Goal: Task Accomplishment & Management: Manage account settings

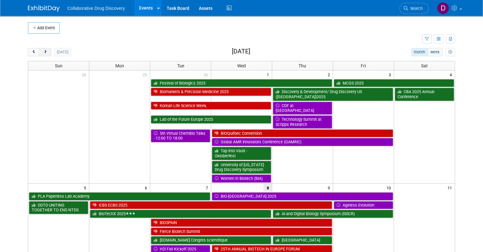
click at [44, 51] on button "next" at bounding box center [45, 52] width 12 height 8
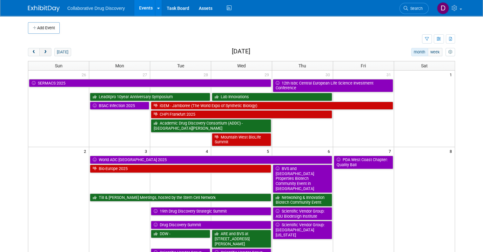
click at [44, 51] on button "next" at bounding box center [45, 52] width 12 height 8
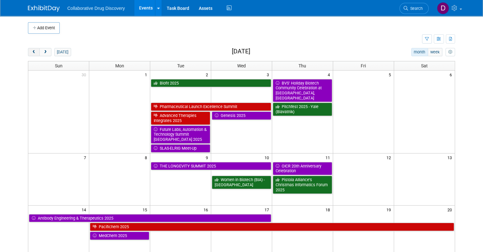
click at [31, 51] on span "prev" at bounding box center [33, 52] width 5 height 4
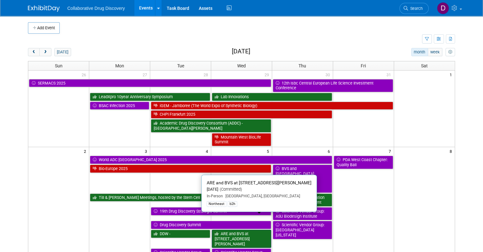
click at [242, 230] on link "ARE and BVS at [STREET_ADDRESS][PERSON_NAME]" at bounding box center [241, 239] width 59 height 18
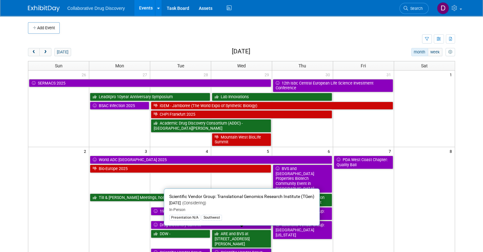
click at [254, 248] on link "Scientific Vendor Group: Translational Genomics Research Institute (TGen)" at bounding box center [241, 257] width 59 height 18
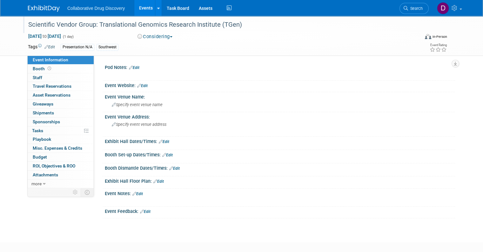
click at [119, 30] on div "Scientific Vendor Group: Translational Genomics Research Institute (TGen)" at bounding box center [221, 26] width 390 height 10
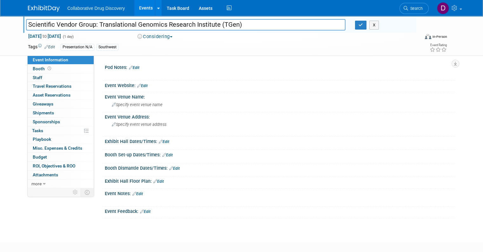
click at [119, 30] on input "Scientific Vendor Group: Translational Genomics Research Institute (TGen)" at bounding box center [186, 24] width 320 height 11
click at [119, 25] on input "Scientific Vendor Group: Translational Genomics Research Institute (TGen)" at bounding box center [186, 24] width 320 height 11
click at [249, 54] on div "Scientific Vendor Group: Translational Genomics Research Institute (TGen) Scien…" at bounding box center [241, 36] width 437 height 40
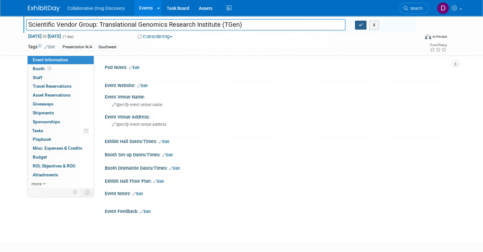
click at [363, 26] on icon "button" at bounding box center [361, 25] width 4 height 4
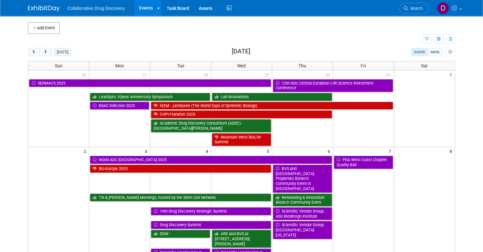
click at [60, 50] on button "today" at bounding box center [62, 52] width 17 height 8
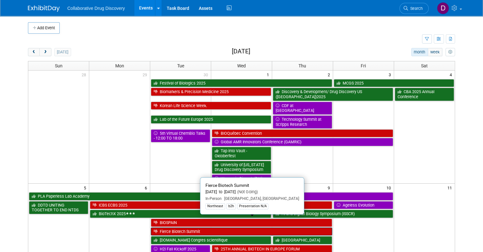
scroll to position [13, 0]
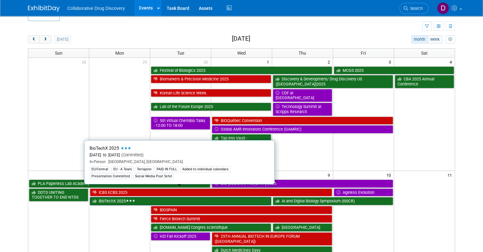
click at [132, 199] on icon at bounding box center [133, 200] width 3 height 2
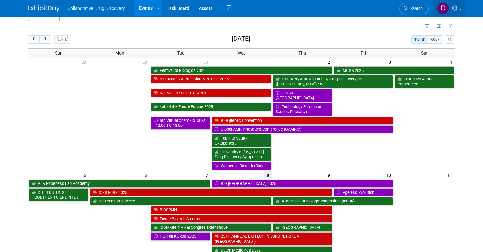
click at [459, 8] on icon at bounding box center [455, 8] width 7 height 6
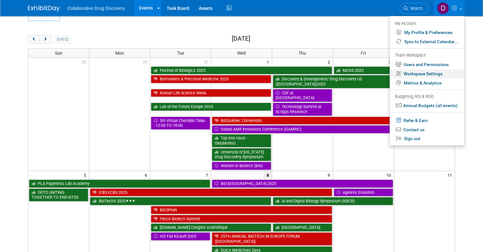
click at [424, 76] on link "Workspace Settings" at bounding box center [427, 73] width 75 height 9
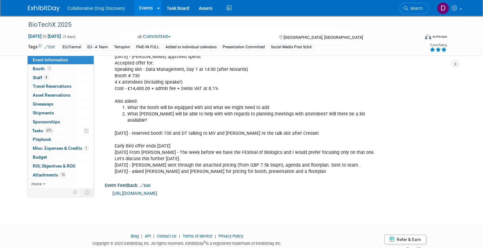
scroll to position [770, 0]
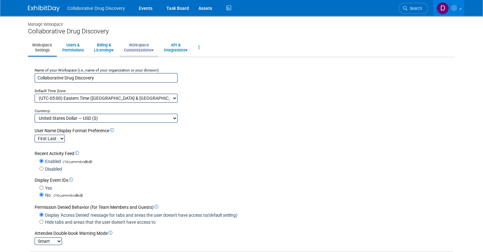
click at [144, 45] on link "Workspace Customizations" at bounding box center [139, 48] width 38 height 16
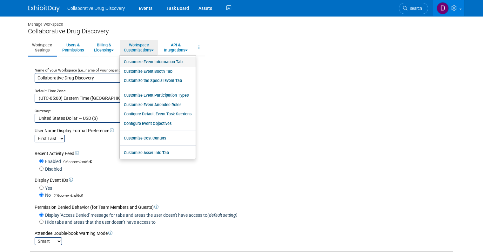
click at [147, 62] on link "Customize Event Information Tab" at bounding box center [158, 62] width 76 height 10
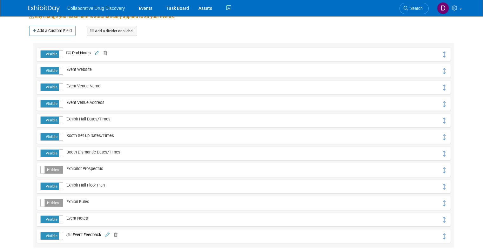
scroll to position [135, 0]
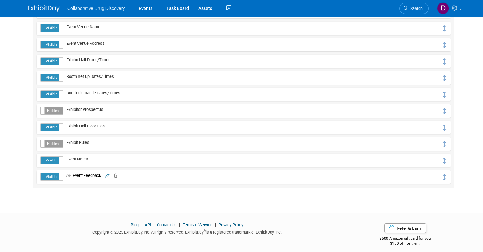
drag, startPoint x: 416, startPoint y: 180, endPoint x: 403, endPoint y: 167, distance: 18.7
click at [405, 165] on div "Visible Hidden Pod Notes Pod Notes URL (link)" at bounding box center [243, 86] width 421 height 205
drag, startPoint x: 404, startPoint y: 176, endPoint x: 403, endPoint y: 151, distance: 25.1
click at [403, 151] on div "Visible Hidden Pod Notes Pod Notes URL (link)" at bounding box center [243, 86] width 421 height 205
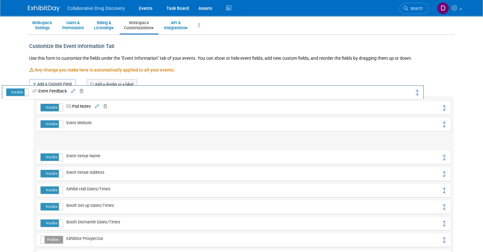
scroll to position [0, 0]
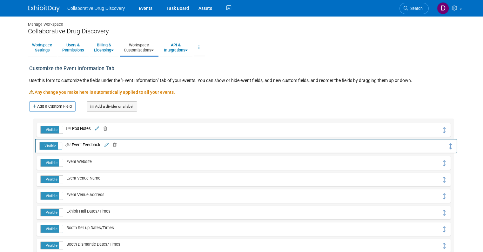
drag, startPoint x: 449, startPoint y: 176, endPoint x: 452, endPoint y: 145, distance: 30.9
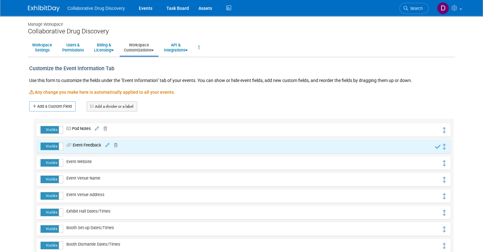
drag, startPoint x: 423, startPoint y: 109, endPoint x: 420, endPoint y: 104, distance: 6.0
click at [423, 109] on div "Customize the Event Information Tab Use this form to customize the fields under…" at bounding box center [241, 190] width 427 height 266
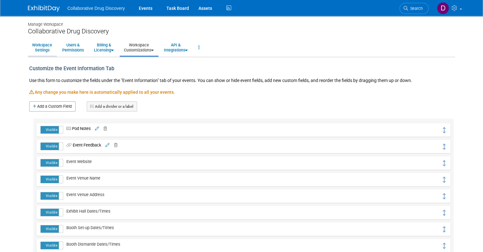
click at [50, 47] on link "Workspace Settings" at bounding box center [42, 48] width 28 height 16
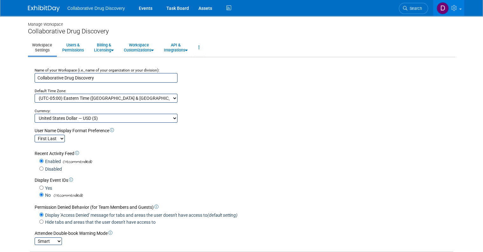
click at [0, 0] on div at bounding box center [0, 0] width 0 height 0
click at [41, 6] on img at bounding box center [44, 8] width 32 height 6
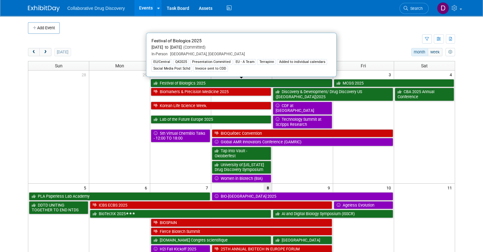
click at [186, 80] on link "Festival of Biologics 2025" at bounding box center [241, 83] width 181 height 8
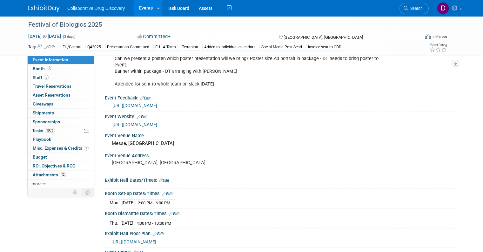
scroll to position [182, 0]
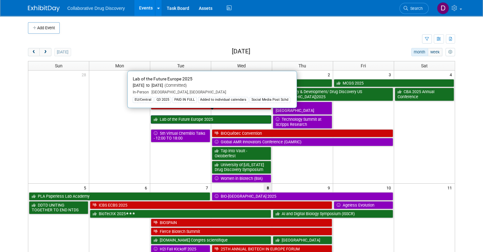
click at [195, 115] on link "Lab of the Future Europe 2025" at bounding box center [211, 119] width 120 height 8
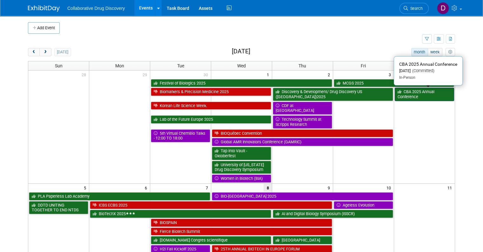
click at [414, 95] on link "CBA 2025 Annual Conference" at bounding box center [424, 94] width 59 height 13
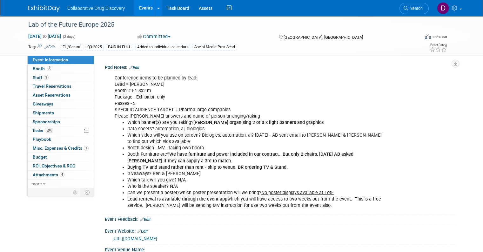
scroll to position [7, 0]
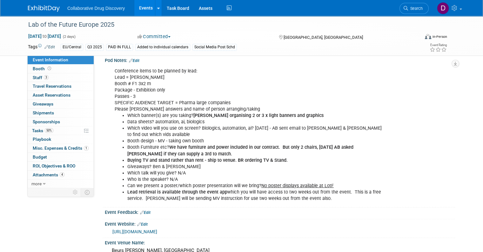
click at [147, 213] on link "Edit" at bounding box center [145, 212] width 10 height 4
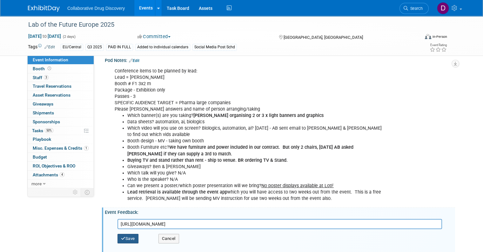
type input "[URL][DOMAIN_NAME]"
click at [132, 242] on button "Save" at bounding box center [128, 239] width 21 height 10
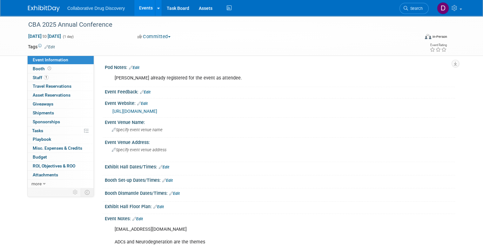
click at [146, 92] on link "Edit" at bounding box center [145, 92] width 10 height 4
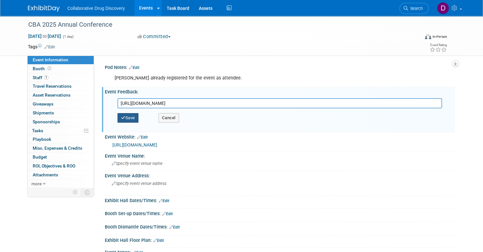
type input "[URL][DOMAIN_NAME]"
click at [124, 119] on button "Save" at bounding box center [128, 118] width 21 height 10
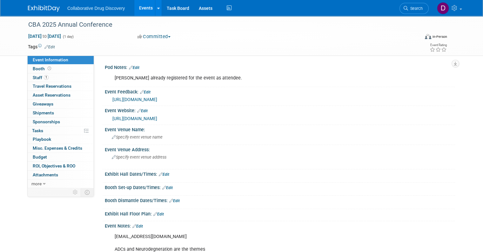
click at [125, 91] on div "Event Feedback: Edit" at bounding box center [280, 91] width 350 height 8
click at [124, 91] on div "Event Feedback: Edit" at bounding box center [280, 91] width 350 height 8
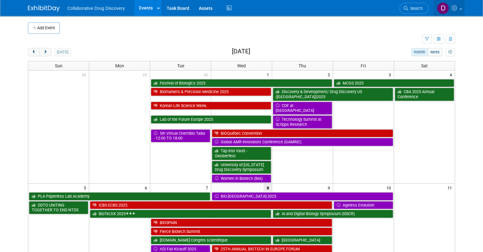
click at [459, 6] on icon at bounding box center [455, 8] width 7 height 6
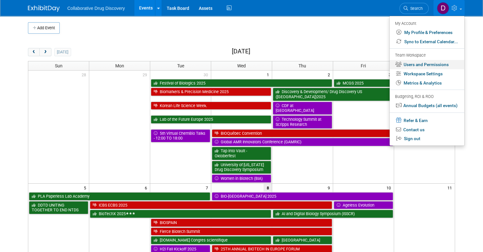
click at [428, 63] on link "Users and Permissions" at bounding box center [427, 64] width 75 height 9
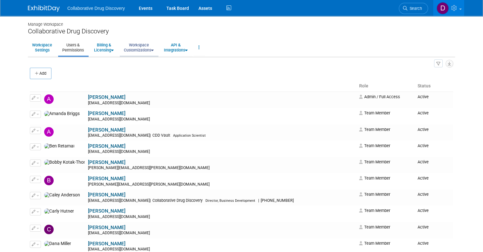
click at [132, 48] on link "Workspace Customizations" at bounding box center [139, 48] width 38 height 16
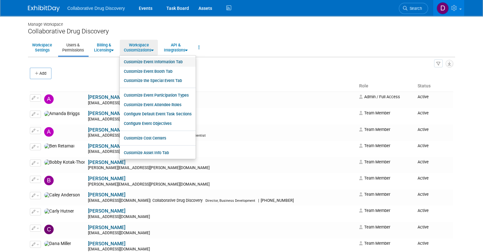
click at [167, 59] on link "Customize Event Information Tab" at bounding box center [158, 62] width 76 height 10
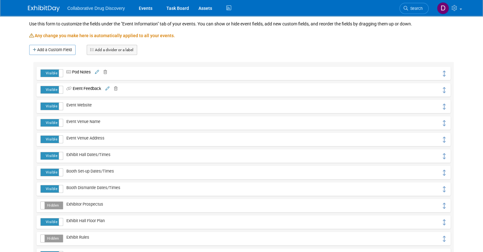
scroll to position [60, 0]
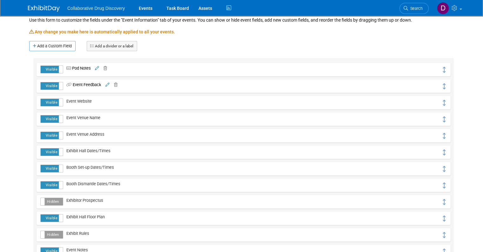
click at [74, 84] on span "Event Feedback" at bounding box center [82, 84] width 38 height 5
click at [66, 84] on icon at bounding box center [69, 85] width 6 height 4
click at [106, 84] on icon at bounding box center [107, 85] width 4 height 4
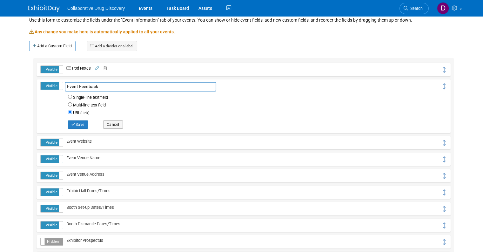
click at [93, 88] on input "Event Feedback" at bounding box center [141, 87] width 152 height 10
click at [82, 111] on small "(Link)" at bounding box center [84, 113] width 9 height 4
click at [72, 111] on input "URL (Link)" at bounding box center [70, 112] width 4 height 4
click at [333, 118] on span "Save Cancel" at bounding box center [252, 124] width 379 height 12
click at [106, 122] on button "Cancel" at bounding box center [113, 124] width 20 height 8
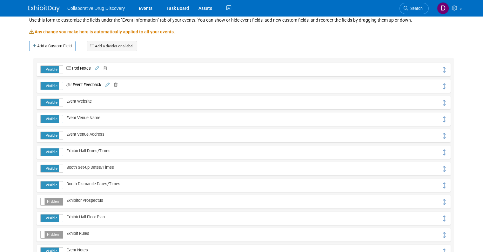
click at [66, 83] on icon at bounding box center [69, 85] width 6 height 4
click at [66, 85] on icon at bounding box center [69, 85] width 6 height 4
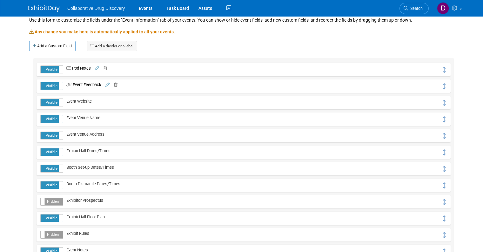
click at [66, 85] on icon at bounding box center [69, 85] width 6 height 4
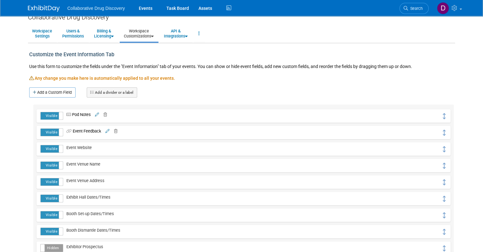
scroll to position [0, 0]
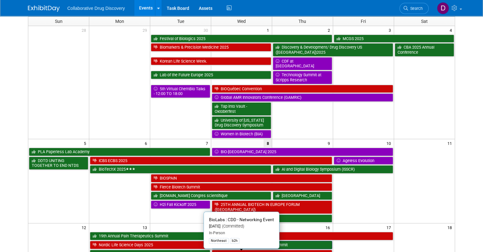
scroll to position [67, 0]
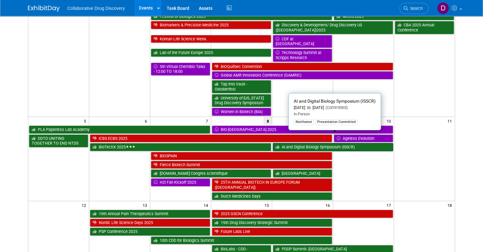
click at [324, 143] on link "AI and Digital Biology Symposium (ISSCR)" at bounding box center [333, 147] width 120 height 8
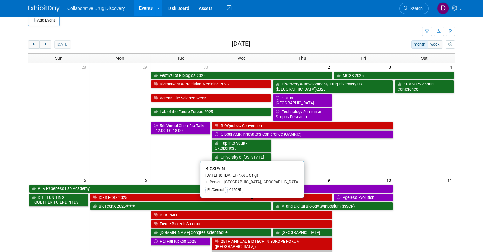
scroll to position [11, 0]
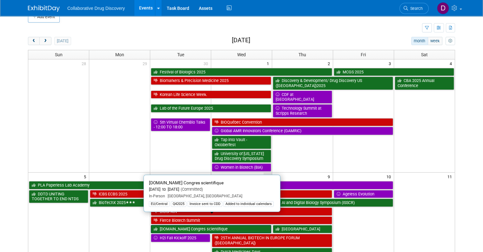
click at [185, 225] on link "Elrig.fr Congres scientifique" at bounding box center [211, 229] width 120 height 8
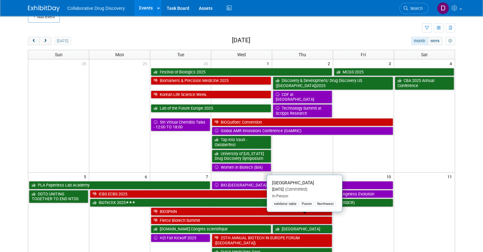
click at [289, 225] on link "LRIG Bay Area" at bounding box center [302, 229] width 59 height 8
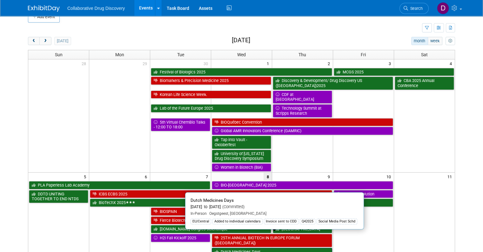
click at [282, 248] on link "Dutch Medicines Days" at bounding box center [272, 252] width 120 height 8
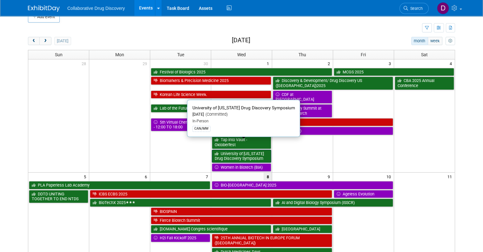
click at [239, 150] on link "University of Michigan Drug Discovery Symposium" at bounding box center [241, 156] width 59 height 13
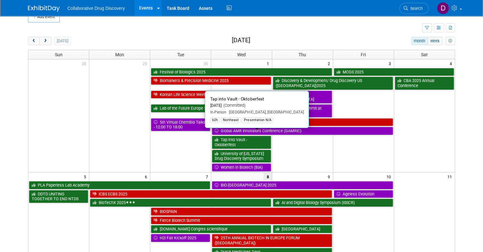
click at [249, 136] on link "Tap into Vault - Oktoberfest" at bounding box center [241, 142] width 59 height 13
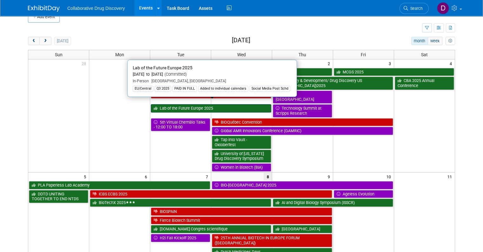
click at [238, 104] on link "Lab of the Future Europe 2025" at bounding box center [211, 108] width 120 height 8
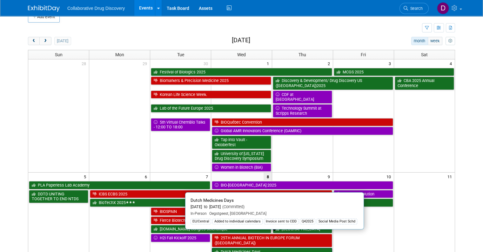
click at [239, 248] on link "Dutch Medicines Days" at bounding box center [272, 252] width 120 height 8
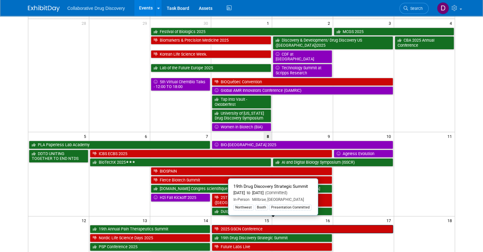
scroll to position [59, 0]
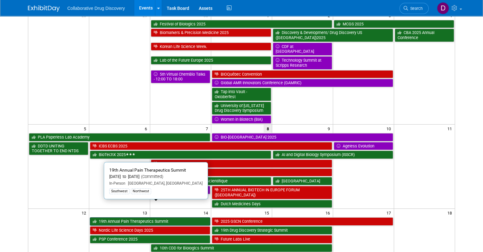
click at [142, 217] on link "19th Annual Pain Therapeutics Summit" at bounding box center [150, 221] width 120 height 8
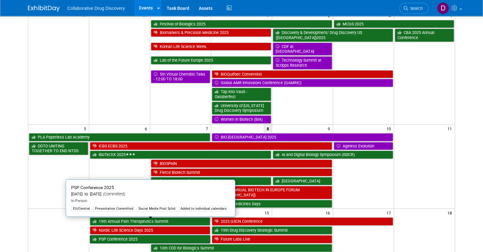
click at [103, 235] on link "PSP Conference 2025" at bounding box center [150, 239] width 120 height 8
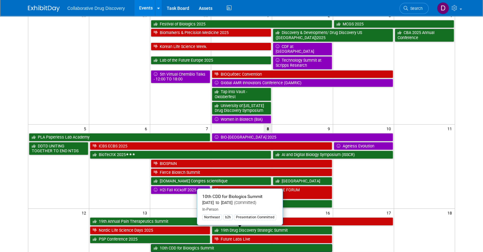
click at [175, 244] on link "10th CDD for Biologics Summit" at bounding box center [241, 248] width 181 height 8
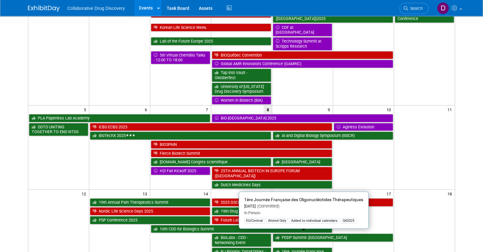
scroll to position [137, 0]
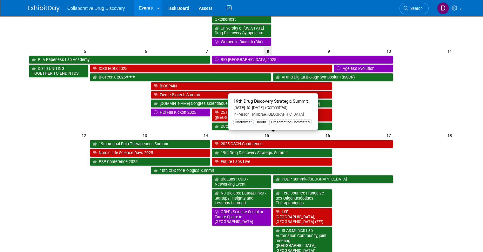
click at [250, 149] on link "19th Drug Discovery Strategic Summit" at bounding box center [272, 153] width 120 height 8
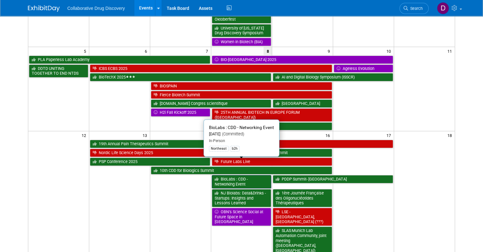
click at [219, 177] on icon at bounding box center [218, 179] width 6 height 4
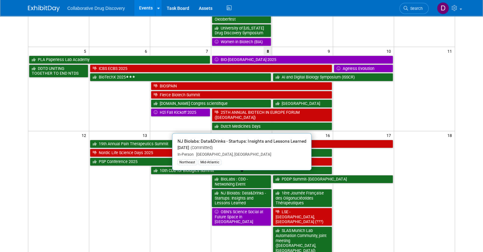
click at [251, 189] on link "NJ Biolabs: Data&Drinks - Startups: Insights and Lessons Learned" at bounding box center [241, 198] width 59 height 18
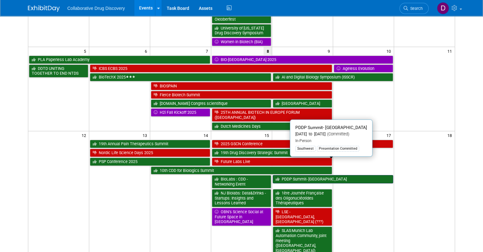
click at [290, 175] on link "PDDP Summit- San Diego" at bounding box center [333, 179] width 120 height 8
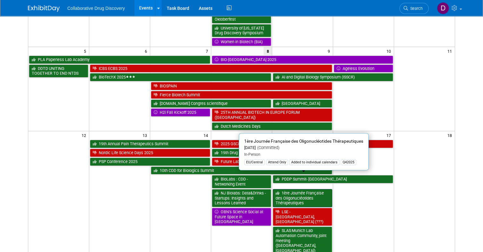
click at [303, 189] on link "1ère Journée Française des Oligonucléotides Thérapeutiques" at bounding box center [302, 198] width 59 height 18
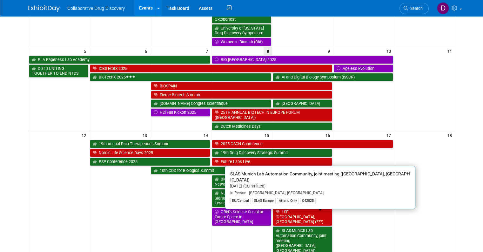
click at [300, 226] on link "SLAS:Munich Lab Automation Community, joint meeting (Munich, Germany)" at bounding box center [302, 240] width 59 height 28
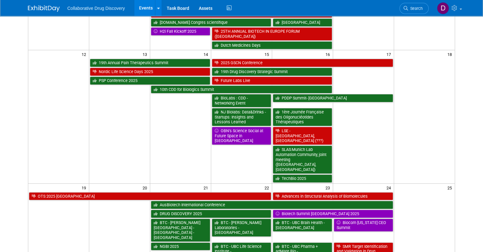
scroll to position [277, 0]
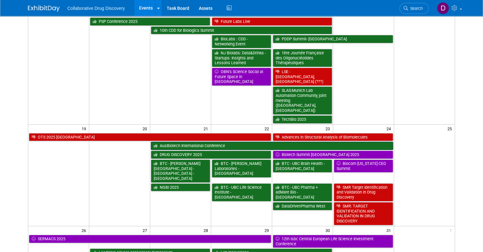
click at [170, 142] on link "AusBiotech International Conference" at bounding box center [272, 146] width 242 height 8
click at [183, 151] on link "DRUG DISCOVERY 2025" at bounding box center [211, 155] width 120 height 8
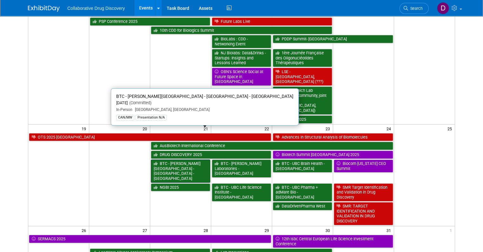
click at [175, 159] on link "BTC - Simon Fraser University - South Sciences Building - Burnaby" at bounding box center [180, 170] width 59 height 23
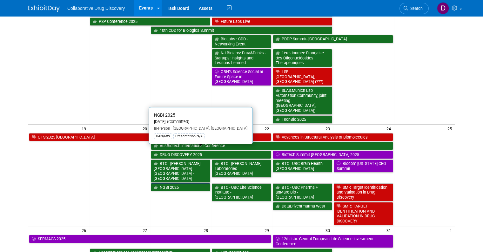
click at [173, 183] on link "NGBI 2025" at bounding box center [180, 187] width 59 height 8
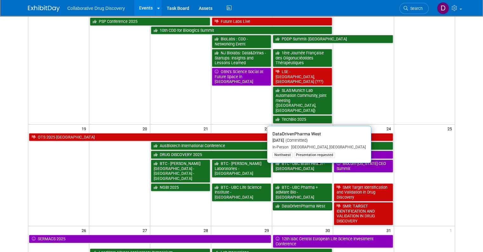
click at [306, 202] on link "DataDrivenPharma West" at bounding box center [302, 206] width 59 height 8
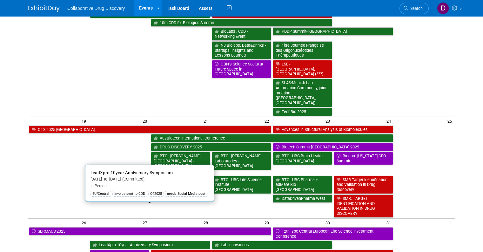
scroll to position [292, 0]
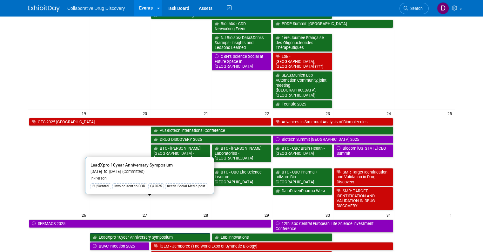
click at [122, 233] on link "LeadXpro 10year Anniversary Symposium" at bounding box center [150, 237] width 120 height 8
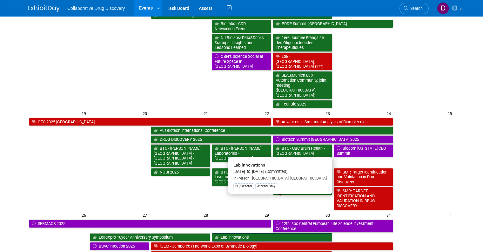
click at [225, 233] on link "Lab Innovations" at bounding box center [272, 237] width 120 height 8
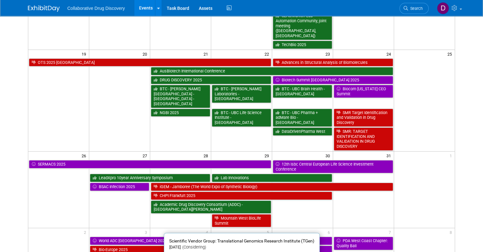
scroll to position [439, 0]
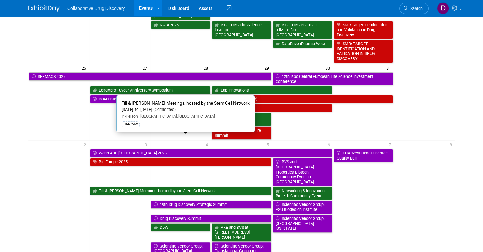
click at [152, 187] on link "Till & McCulloch Meetings, hosted by the Stem Cell Network" at bounding box center [180, 191] width 181 height 8
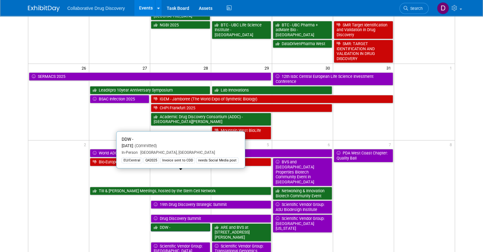
click at [174, 223] on link "DDW -" at bounding box center [180, 227] width 59 height 8
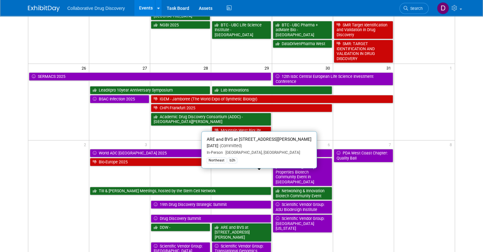
click at [233, 223] on link "ARE and BVS at One Kendall Square" at bounding box center [241, 232] width 59 height 18
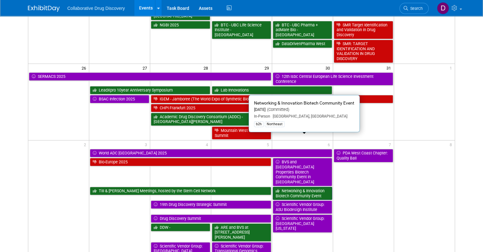
click at [297, 187] on link "Networking & Innovation Biotech Community Event" at bounding box center [302, 193] width 59 height 13
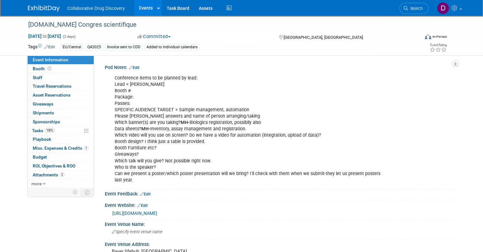
click at [145, 193] on link "Edit" at bounding box center [145, 194] width 10 height 4
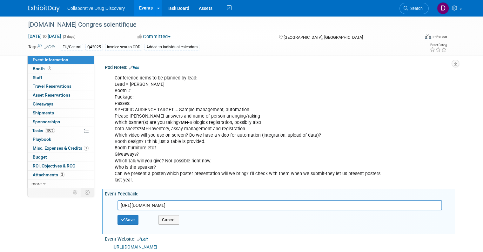
type input "[URL][DOMAIN_NAME]"
click at [120, 226] on div "Save Cancel" at bounding box center [282, 219] width 328 height 19
click at [122, 224] on button "Save" at bounding box center [128, 220] width 21 height 10
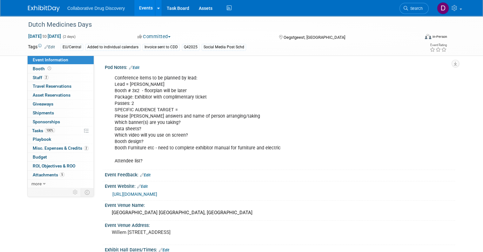
click at [147, 174] on link "Edit" at bounding box center [145, 175] width 10 height 4
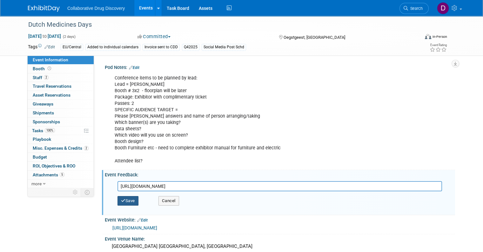
type input "[URL][DOMAIN_NAME]"
click at [128, 202] on button "Save" at bounding box center [128, 201] width 21 height 10
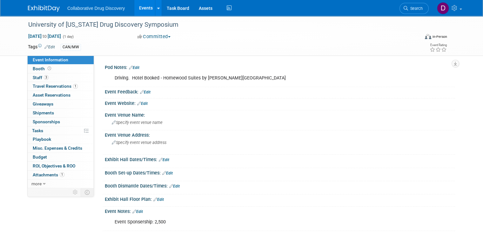
click at [140, 94] on link "Edit" at bounding box center [145, 92] width 10 height 4
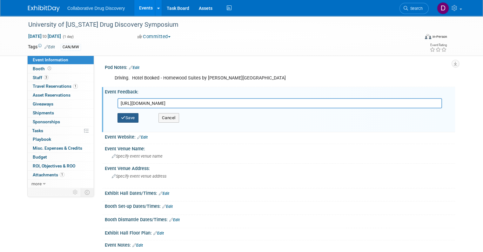
type input "[URL][DOMAIN_NAME]"
click at [130, 118] on button "Save" at bounding box center [128, 118] width 21 height 10
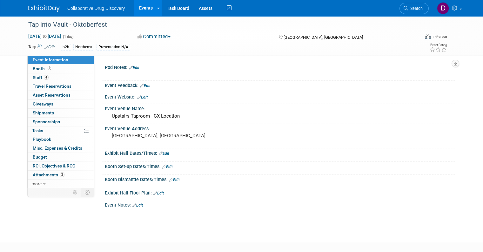
click at [143, 86] on link "Edit" at bounding box center [145, 86] width 10 height 4
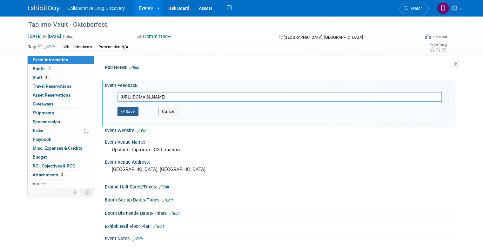
type input "[URL][DOMAIN_NAME]"
click at [130, 115] on button "Save" at bounding box center [128, 112] width 21 height 10
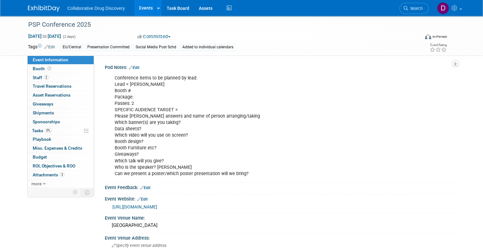
click at [141, 187] on link "Edit" at bounding box center [145, 188] width 10 height 4
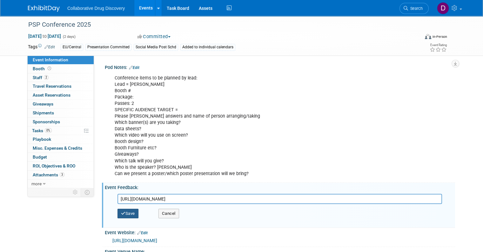
type input "https://docs.google.com/forms/d/e/1FAIpQLScHQYWCVQm7fjelsX5MeG0wgpexY_qp3ko0VQ1…"
click at [131, 213] on button "Save" at bounding box center [128, 214] width 21 height 10
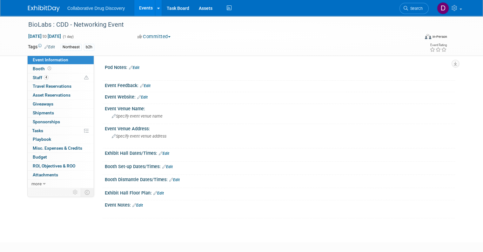
click at [145, 86] on link "Edit" at bounding box center [145, 86] width 10 height 4
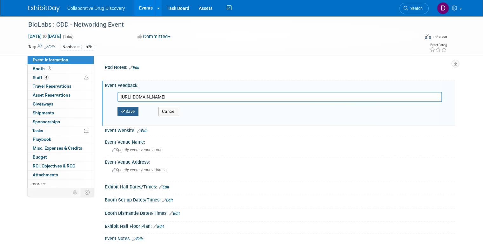
type input "[URL][DOMAIN_NAME]"
click at [127, 108] on button "Save" at bounding box center [128, 112] width 21 height 10
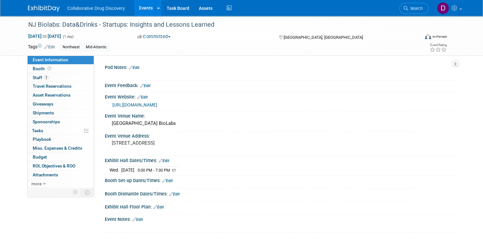
click at [146, 87] on link "Edit" at bounding box center [145, 86] width 10 height 4
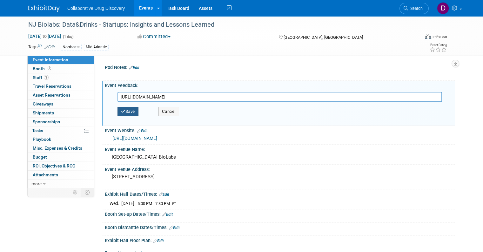
type input "[URL][DOMAIN_NAME]"
click at [127, 111] on button "Save" at bounding box center [128, 112] width 21 height 10
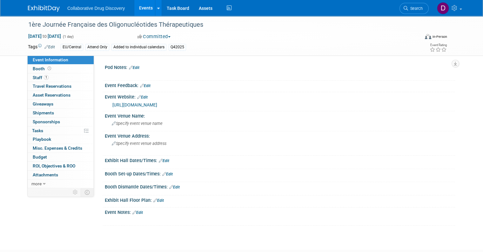
click at [145, 84] on link "Edit" at bounding box center [145, 86] width 10 height 4
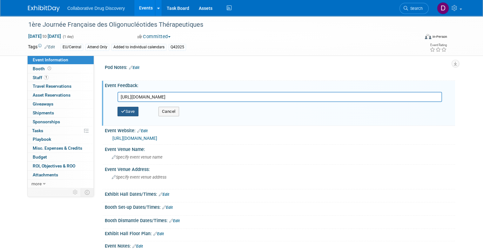
type input "[URL][DOMAIN_NAME]"
click at [124, 115] on button "Save" at bounding box center [128, 112] width 21 height 10
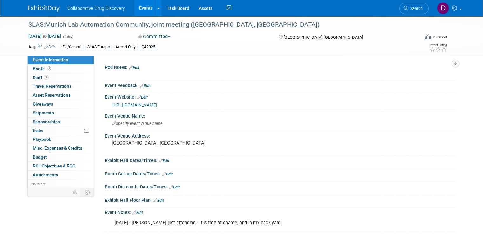
click at [147, 85] on link "Edit" at bounding box center [145, 86] width 10 height 4
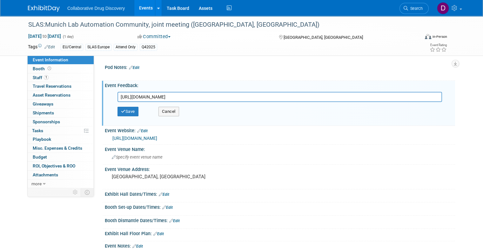
type input "[URL][DOMAIN_NAME]"
click at [129, 117] on div "Save Cancel" at bounding box center [282, 111] width 328 height 19
click at [129, 112] on button "Save" at bounding box center [128, 112] width 21 height 10
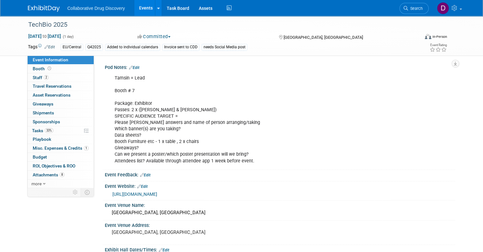
click at [146, 173] on link "Edit" at bounding box center [145, 175] width 10 height 4
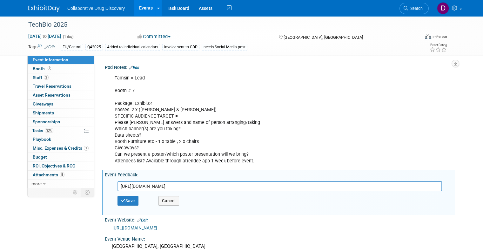
type input "[URL][DOMAIN_NAME]"
click at [129, 208] on div "Save Cancel" at bounding box center [282, 200] width 328 height 19
click at [128, 199] on button "Save" at bounding box center [128, 201] width 21 height 10
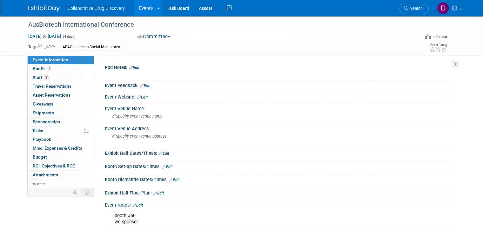
click at [142, 85] on link "Edit" at bounding box center [145, 86] width 10 height 4
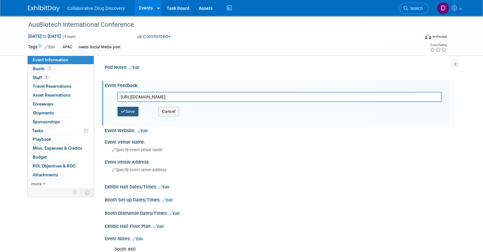
type input "[URL][DOMAIN_NAME]"
click at [128, 107] on button "Save" at bounding box center [128, 112] width 21 height 10
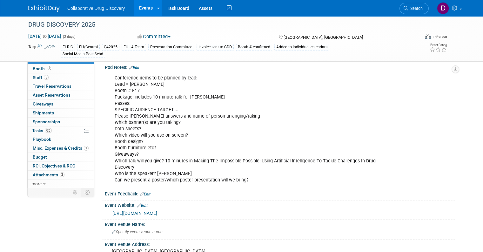
click at [144, 191] on div "Event Feedback: Edit" at bounding box center [280, 193] width 350 height 8
click at [146, 196] on div at bounding box center [280, 197] width 341 height 2
click at [146, 193] on link "Edit" at bounding box center [145, 194] width 10 height 4
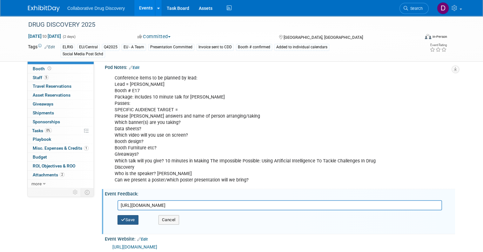
type input "[URL][DOMAIN_NAME]"
click at [125, 217] on button "Save" at bounding box center [128, 220] width 21 height 10
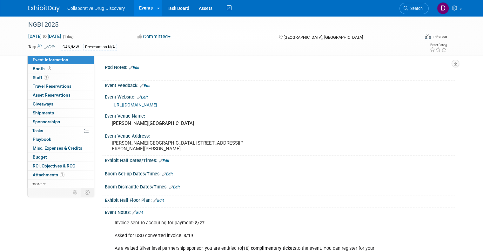
click at [141, 86] on link "Edit" at bounding box center [145, 86] width 10 height 4
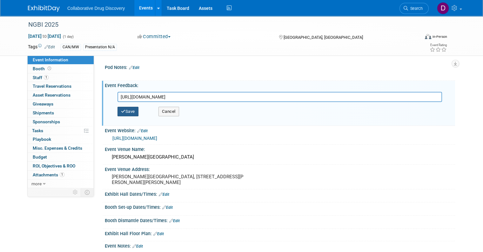
type input "[URL][DOMAIN_NAME]"
click at [132, 115] on button "Save" at bounding box center [128, 112] width 21 height 10
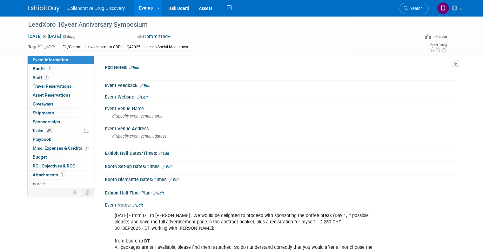
click at [143, 83] on div "Event Feedback: Edit" at bounding box center [280, 85] width 350 height 8
click at [144, 84] on link "Edit" at bounding box center [145, 86] width 10 height 4
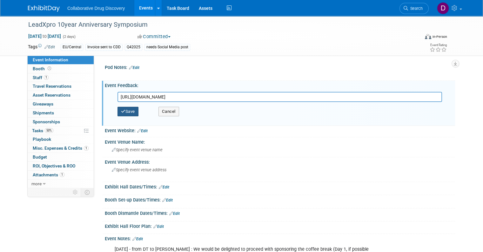
type input "[URL][DOMAIN_NAME]"
click at [122, 113] on button "Save" at bounding box center [128, 112] width 21 height 10
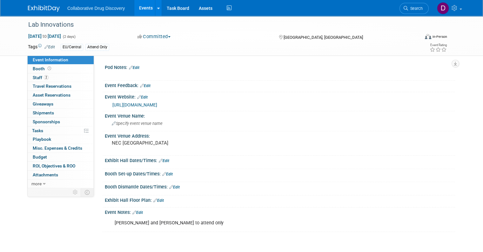
click at [143, 85] on link "Edit" at bounding box center [145, 86] width 10 height 4
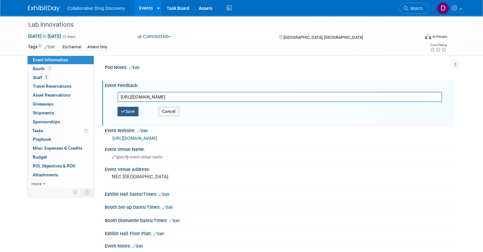
type input "[URL][DOMAIN_NAME]"
click at [135, 108] on button "Save" at bounding box center [128, 112] width 21 height 10
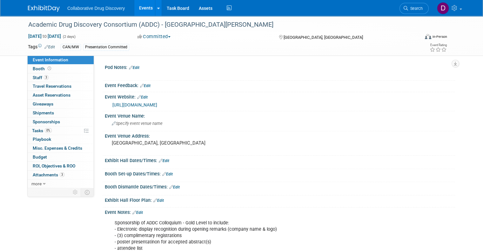
click at [140, 84] on icon at bounding box center [142, 86] width 4 height 4
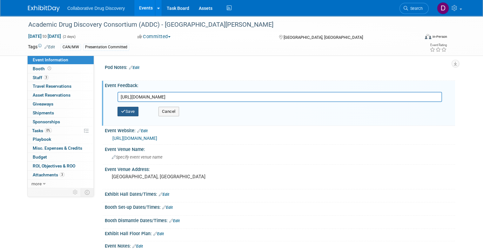
type input "[URL][DOMAIN_NAME]"
click at [125, 108] on button "Save" at bounding box center [128, 112] width 21 height 10
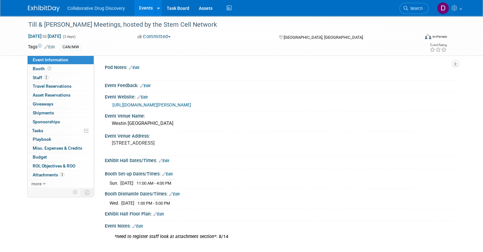
click at [140, 84] on link "Edit" at bounding box center [145, 86] width 10 height 4
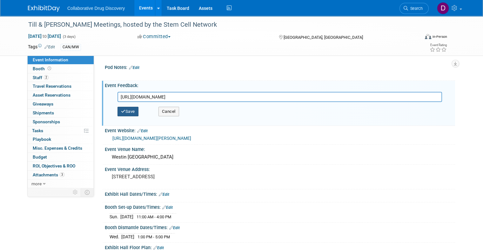
type input "[URL][DOMAIN_NAME]"
click at [135, 113] on button "Save" at bounding box center [128, 112] width 21 height 10
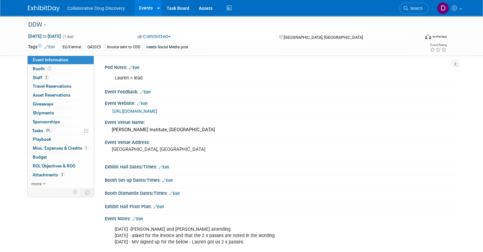
click at [142, 90] on link "Edit" at bounding box center [145, 92] width 10 height 4
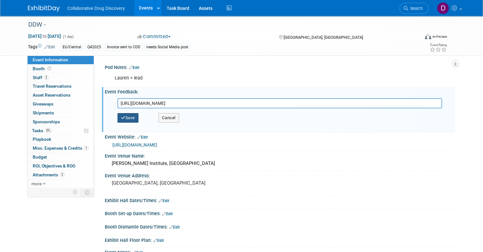
type input "[URL][DOMAIN_NAME]"
click at [121, 116] on icon "button" at bounding box center [123, 118] width 4 height 4
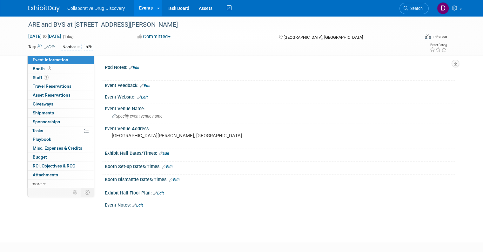
click at [140, 85] on icon at bounding box center [142, 86] width 4 height 4
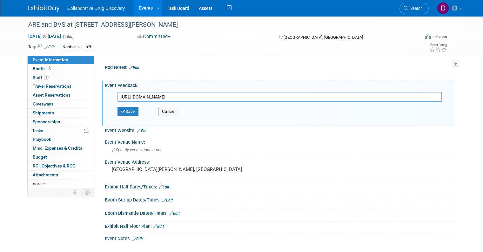
type input "[URL][DOMAIN_NAME]"
click at [138, 108] on div "Save Cancel" at bounding box center [282, 111] width 328 height 19
click at [131, 110] on button "Save" at bounding box center [128, 112] width 21 height 10
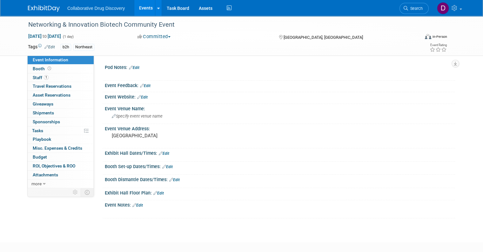
click at [146, 86] on link "Edit" at bounding box center [145, 86] width 10 height 4
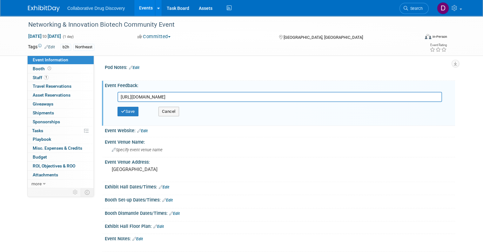
type input "[URL][DOMAIN_NAME]"
click at [124, 106] on div "Save Cancel" at bounding box center [282, 111] width 328 height 19
click at [122, 111] on button "Save" at bounding box center [128, 112] width 21 height 10
